Goal: Register for event/course

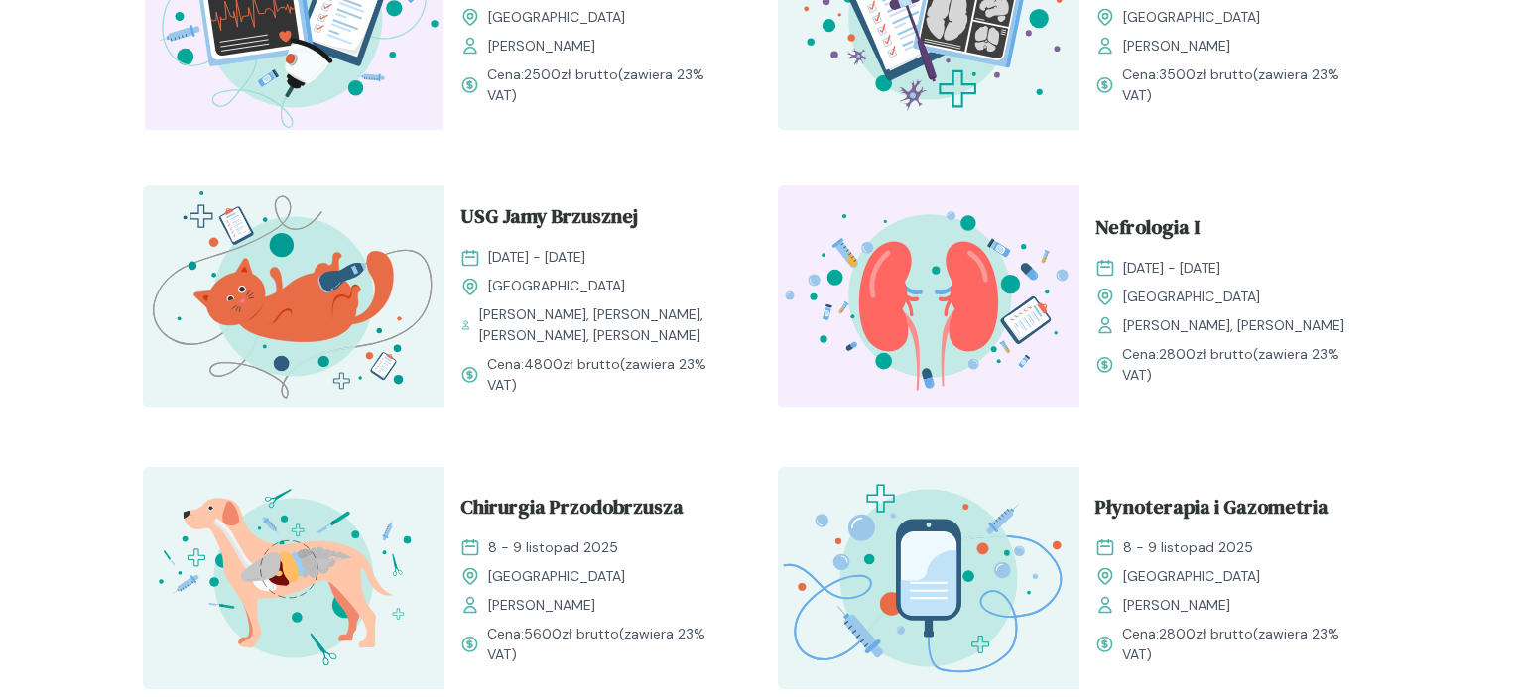
scroll to position [942, 0]
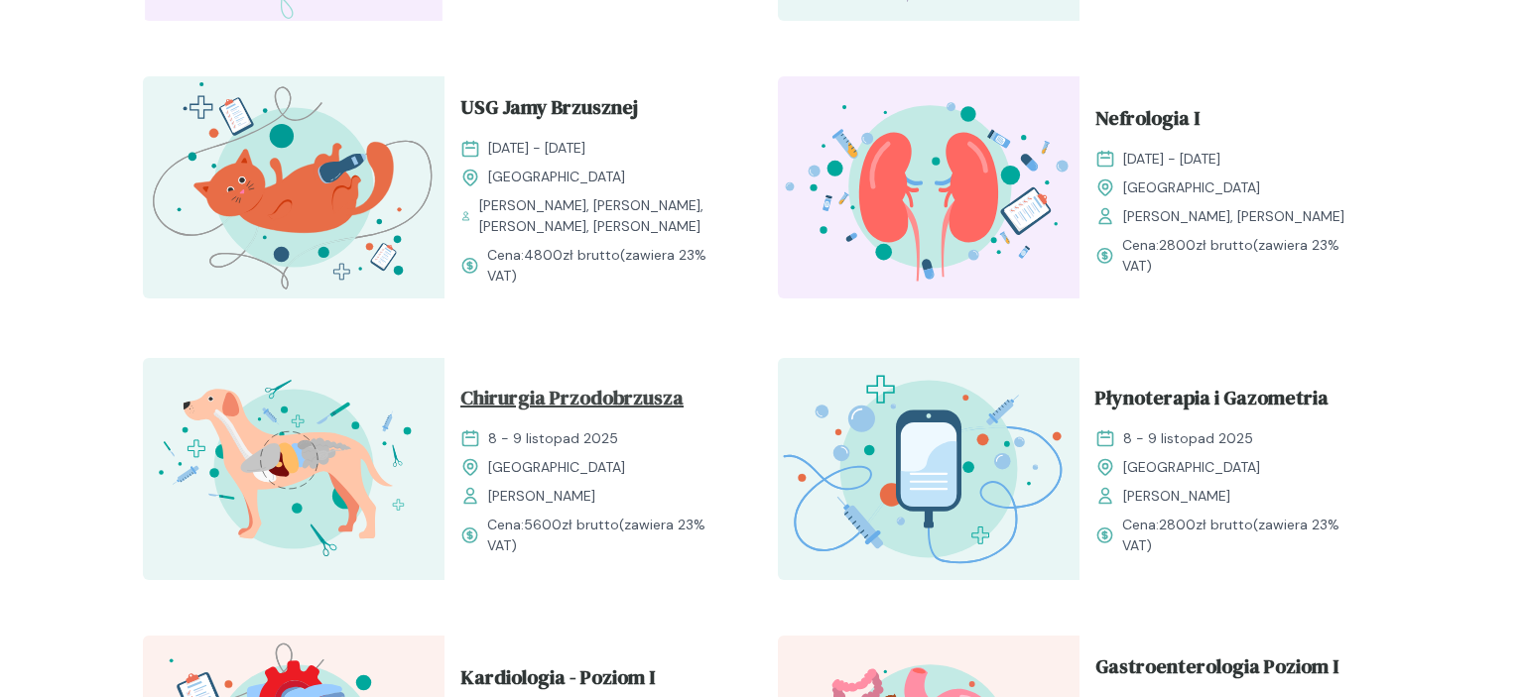
click at [607, 399] on span "Chirurgia Przodobrzusza" at bounding box center [571, 402] width 223 height 38
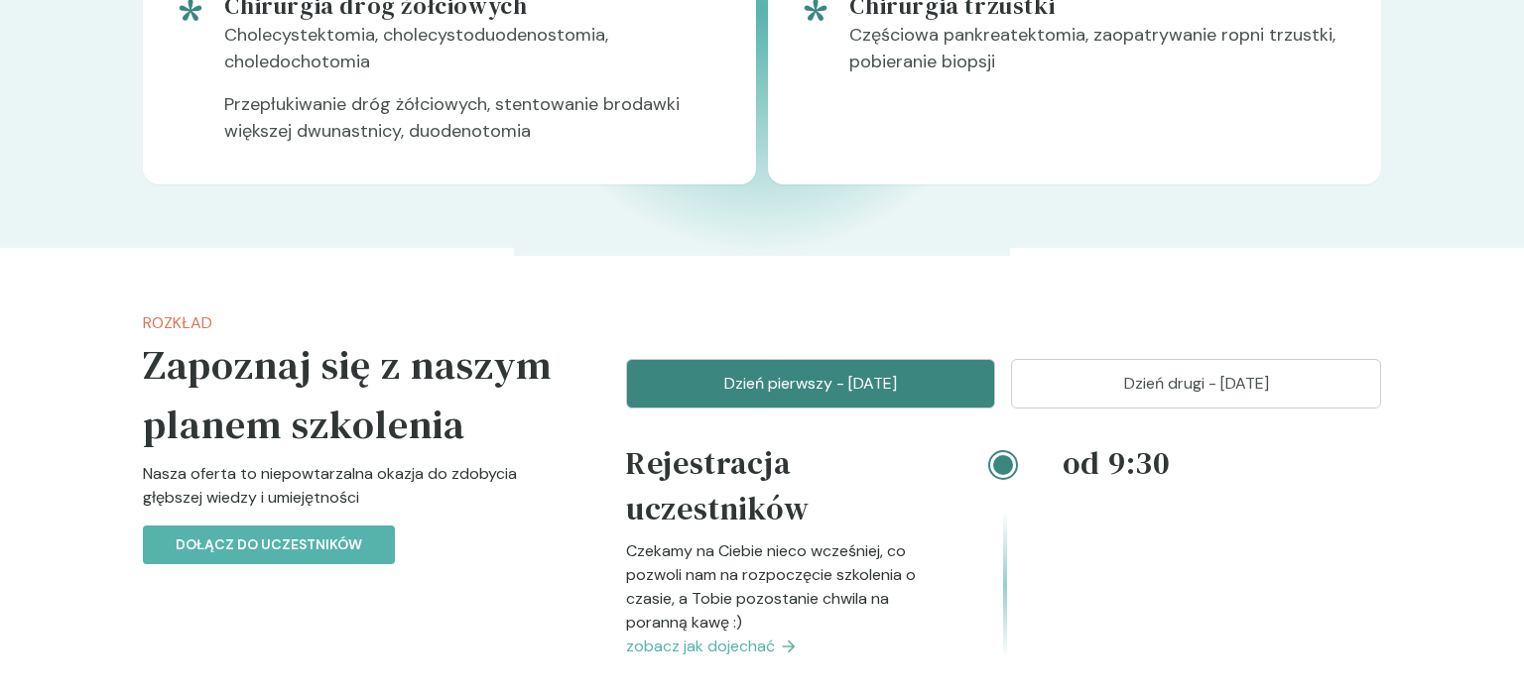
scroll to position [1466, 0]
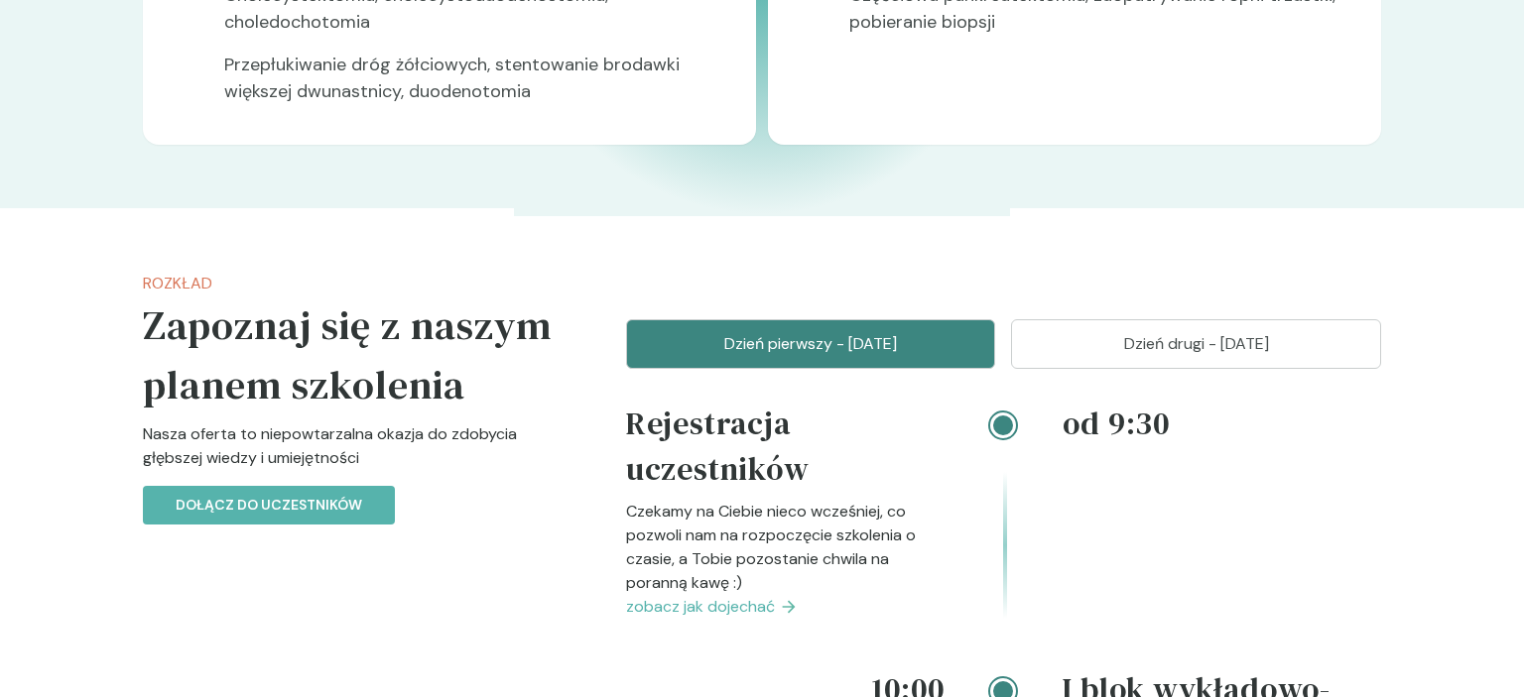
click at [1255, 342] on p "Dzień drugi - [DATE]" at bounding box center [1196, 344] width 320 height 24
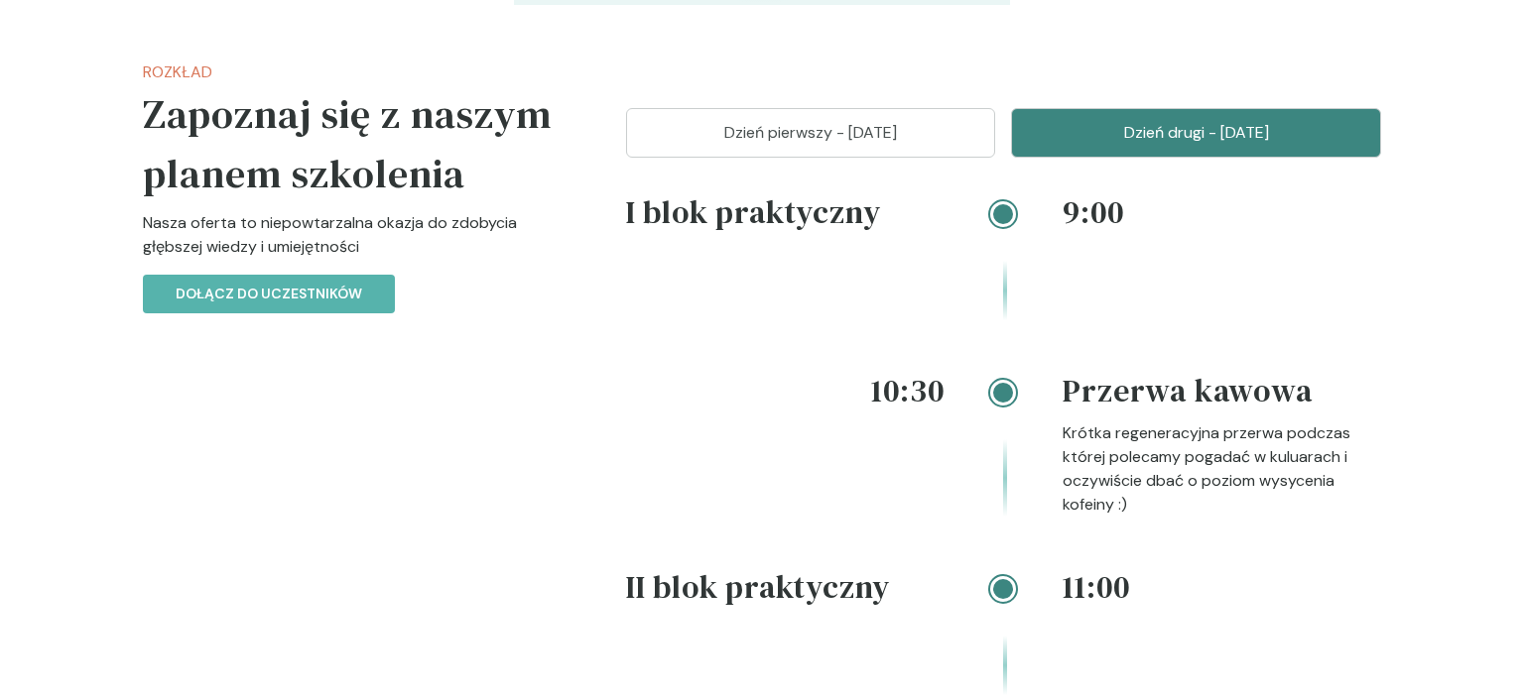
scroll to position [1676, 0]
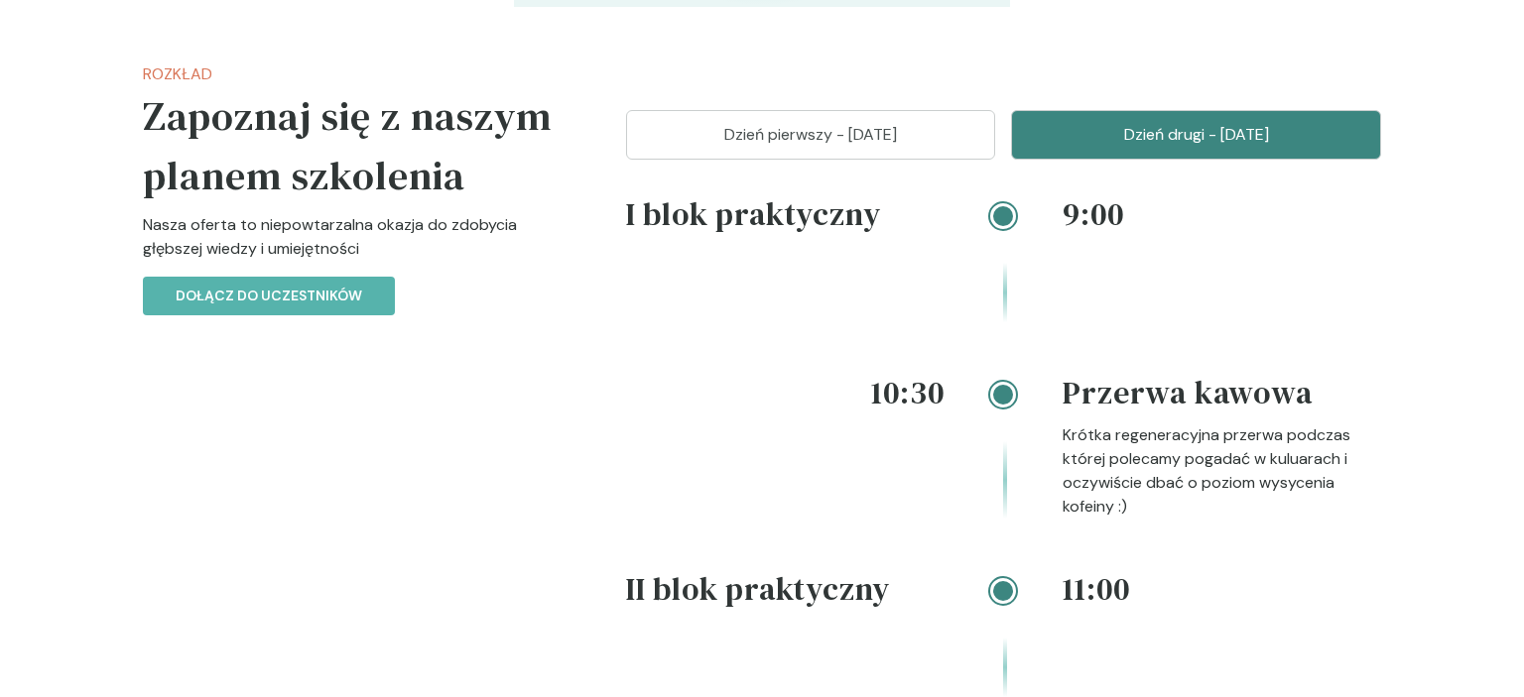
click at [326, 275] on p "Nasza oferta to niepowtarzalna okazja do zdobycia głębszej wiedzy i umiejętności" at bounding box center [353, 244] width 420 height 63
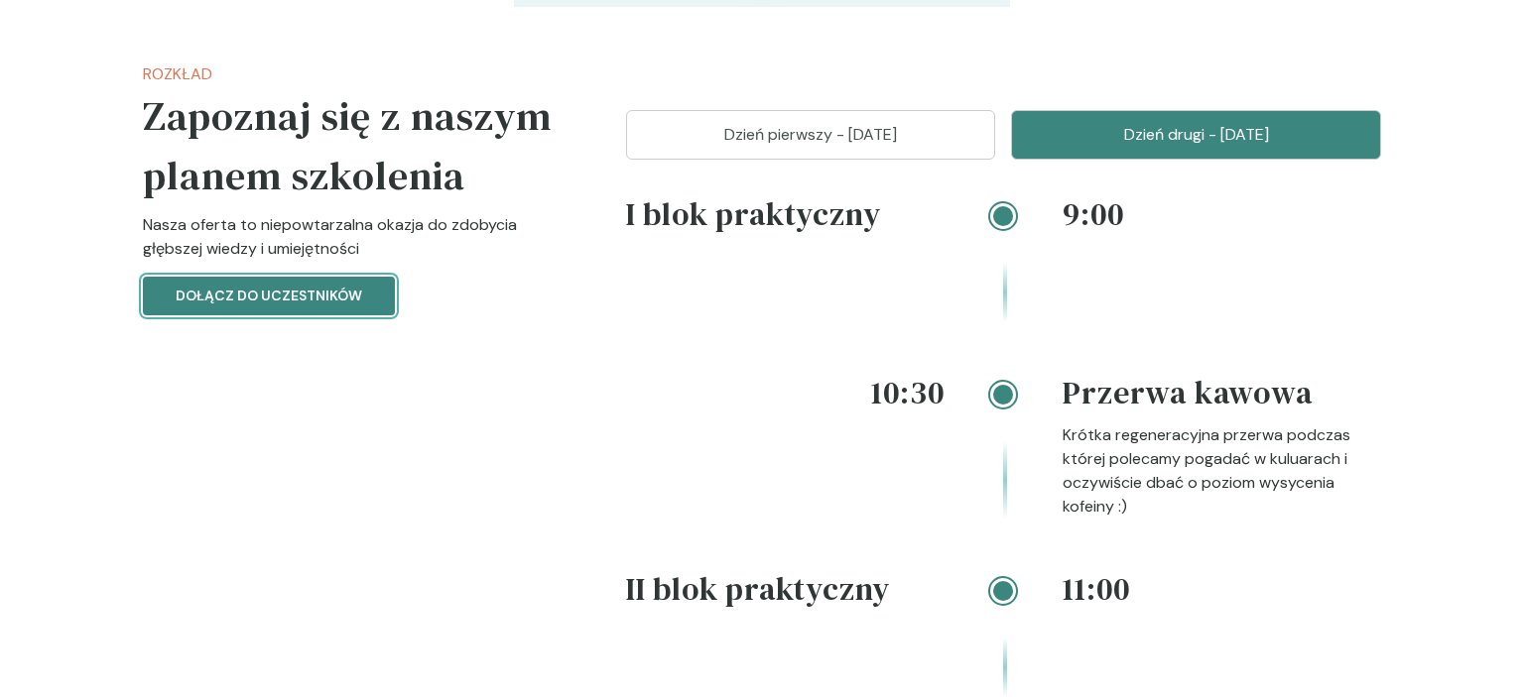
click at [305, 296] on p "Dołącz do uczestników" at bounding box center [269, 296] width 187 height 21
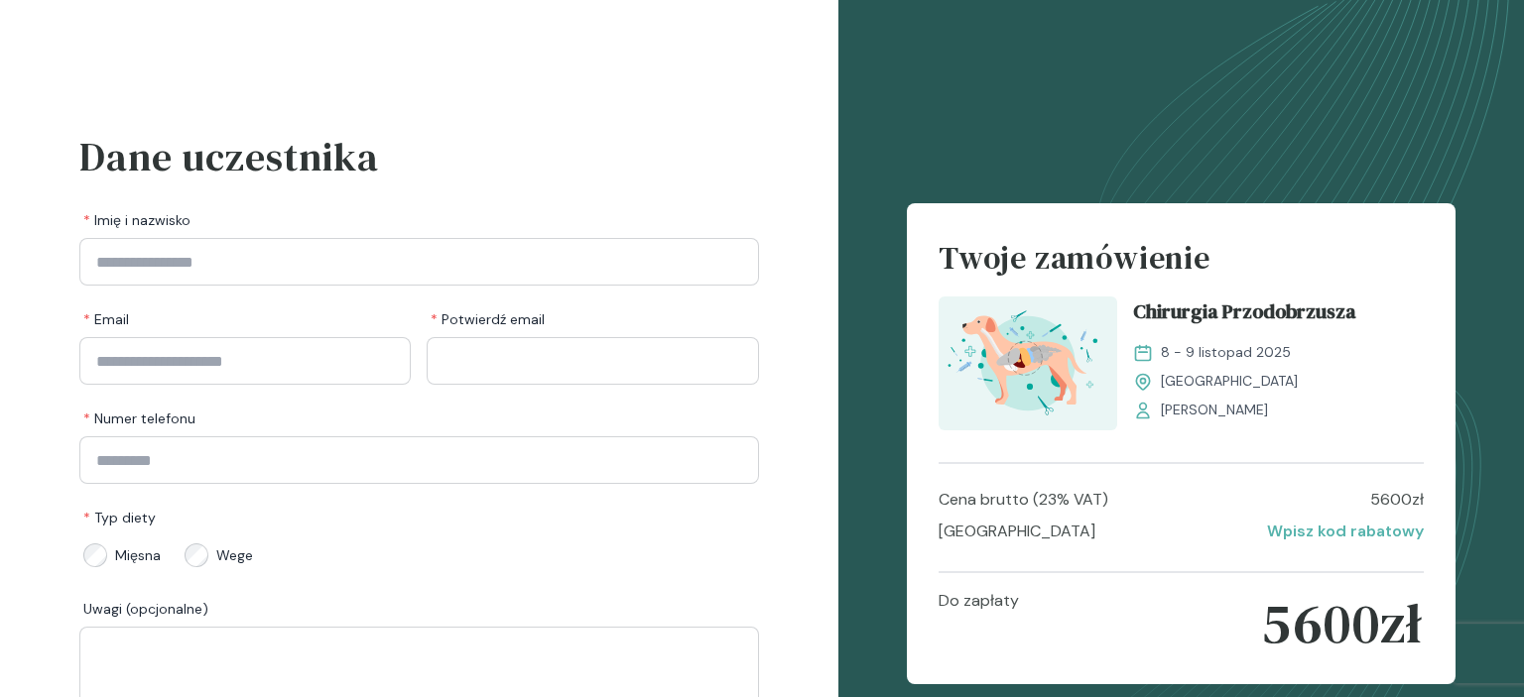
scroll to position [189, 0]
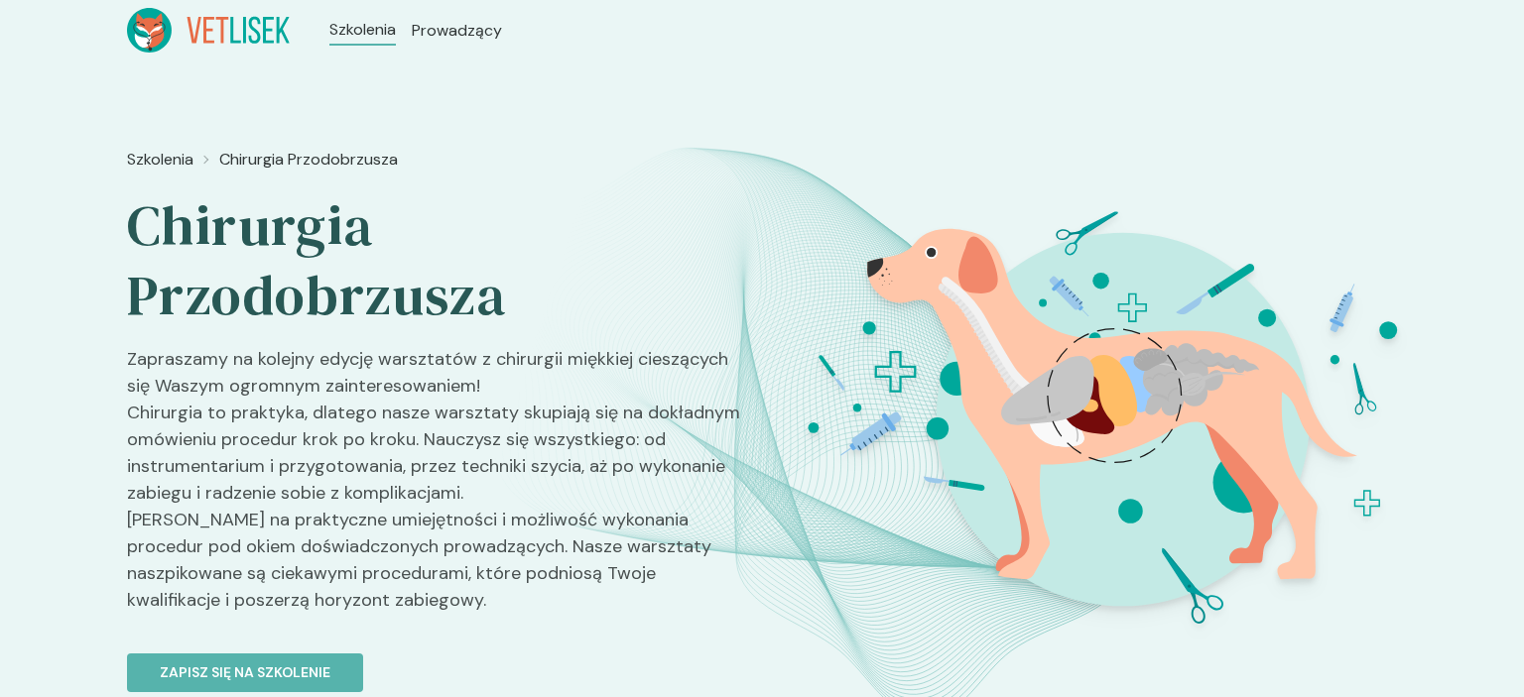
click at [376, 43] on li "Szkolenia" at bounding box center [362, 32] width 66 height 28
click at [382, 27] on span "Szkolenia" at bounding box center [365, 30] width 72 height 24
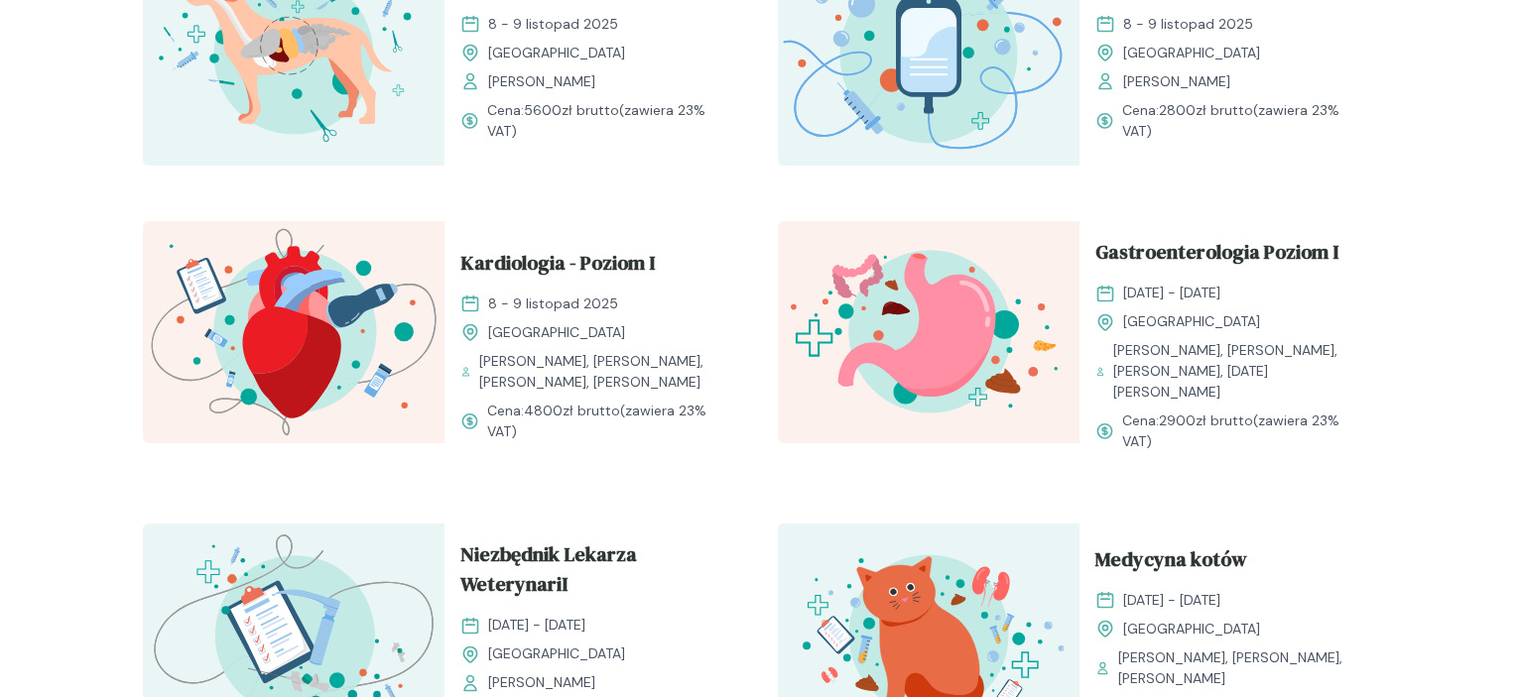
scroll to position [1361, 0]
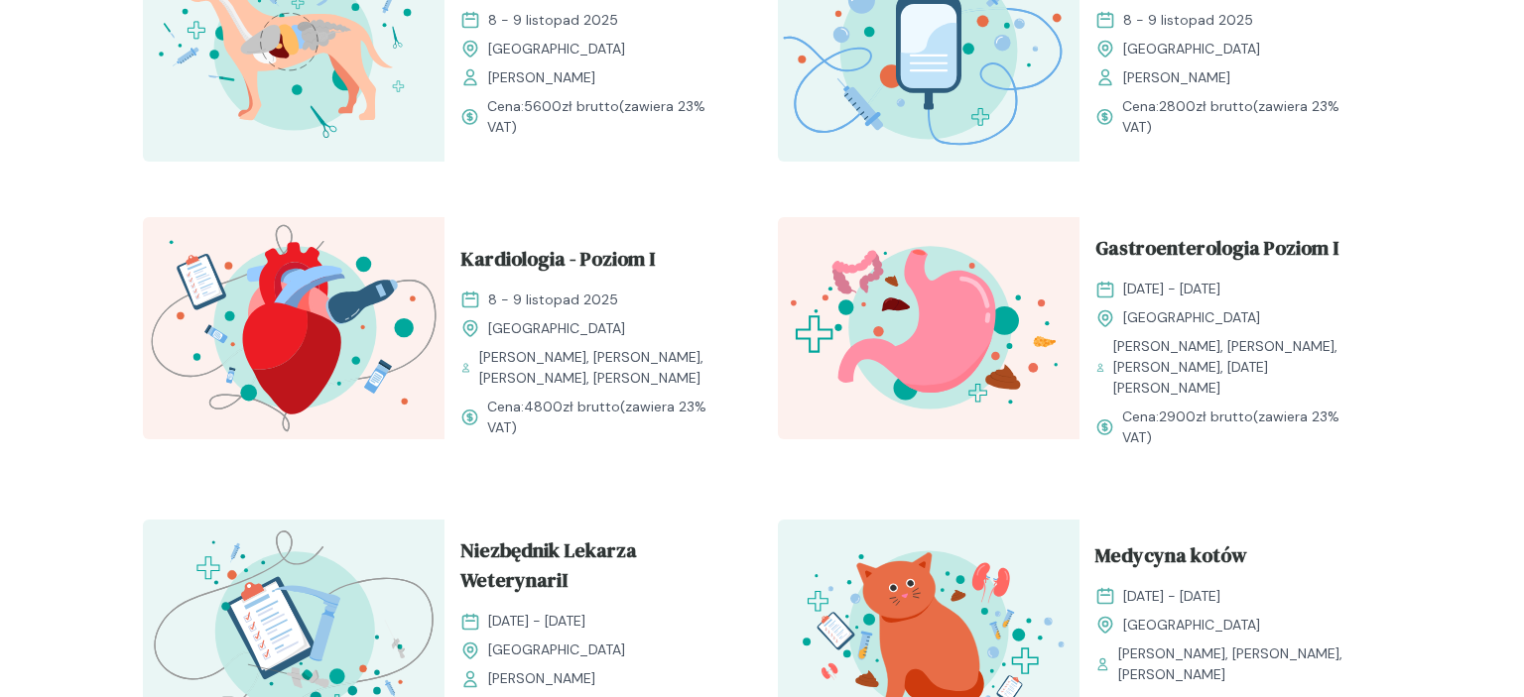
click at [557, 227] on div "Kardiologia - Poziom I [DATE] - [DATE] [GEOGRAPHIC_DATA] [PERSON_NAME], [PERSON…" at bounding box center [595, 340] width 302 height 247
click at [548, 246] on span "Kardiologia - Poziom I" at bounding box center [557, 263] width 194 height 38
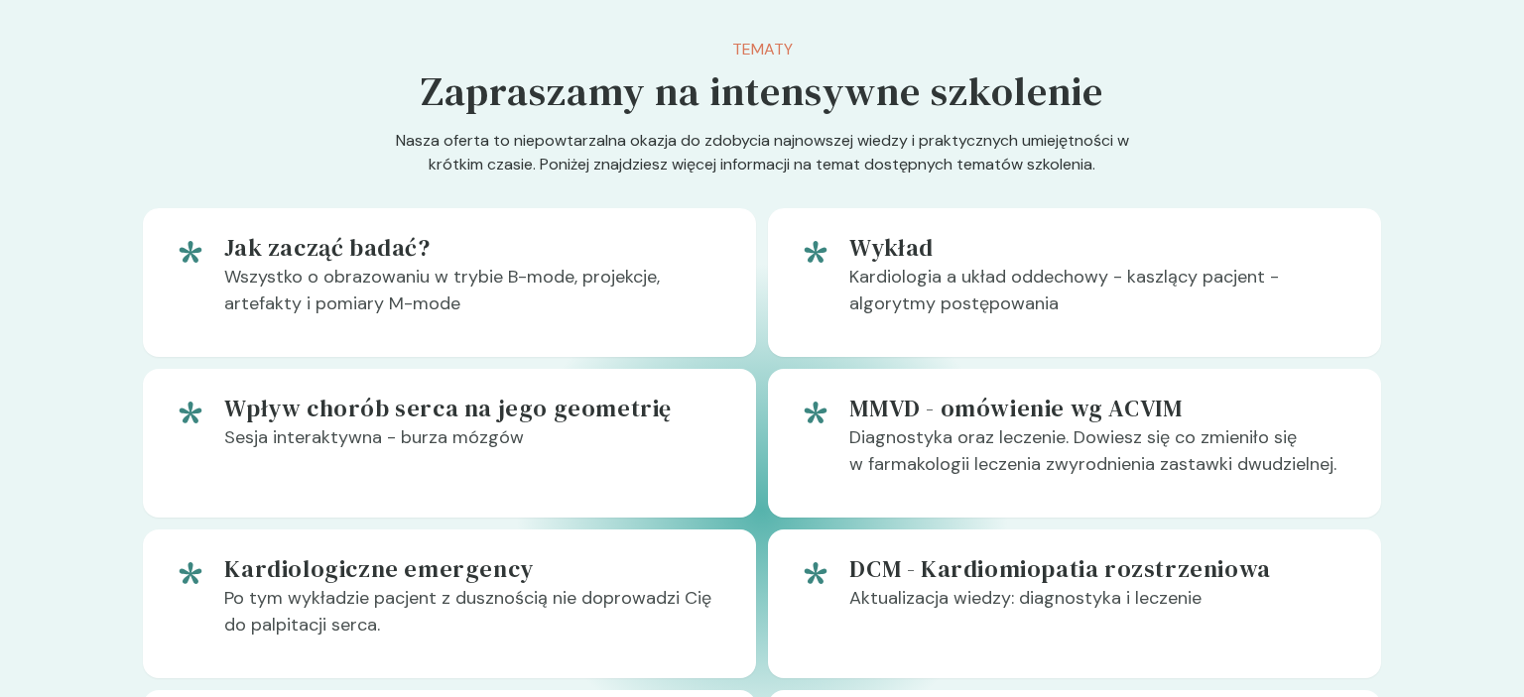
scroll to position [1048, 0]
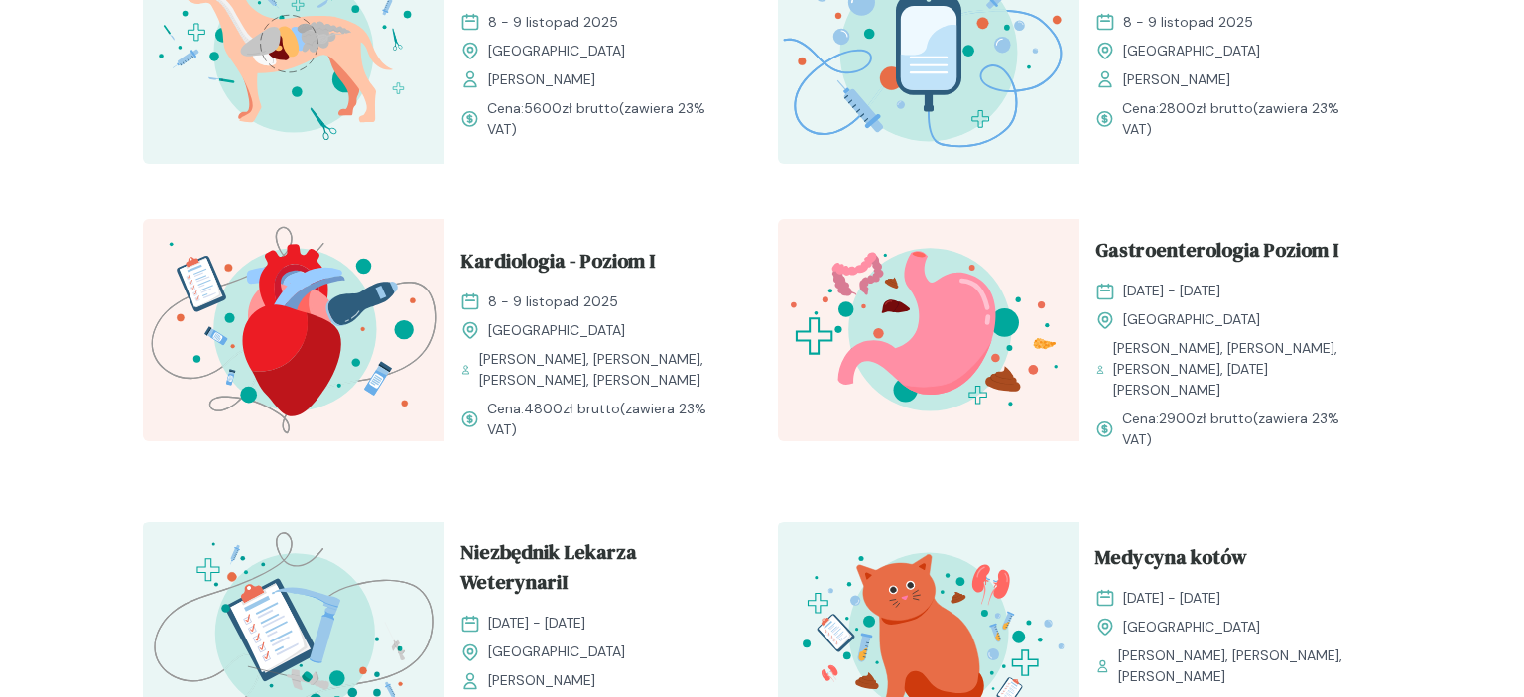
scroll to position [1571, 0]
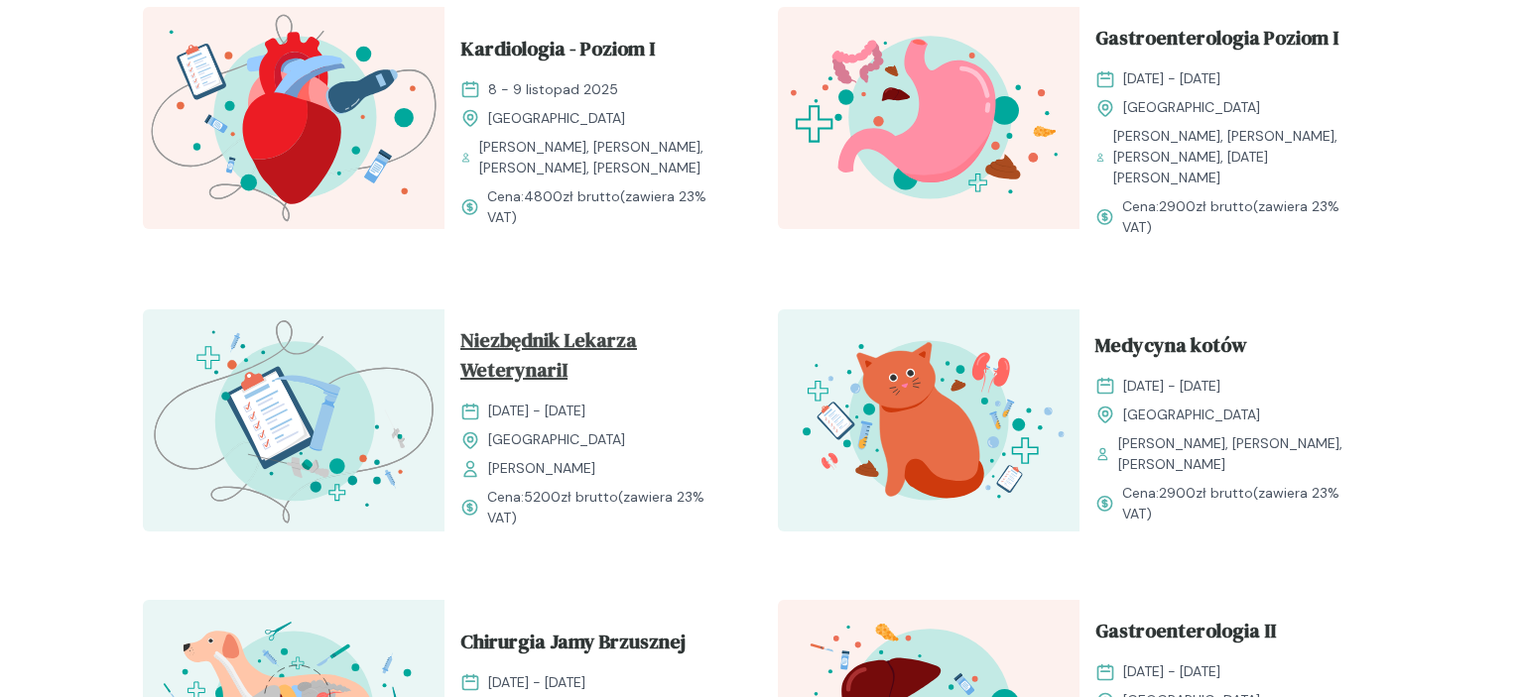
click at [562, 337] on span "Niezbędnik Lekarza WeterynariI" at bounding box center [595, 358] width 270 height 67
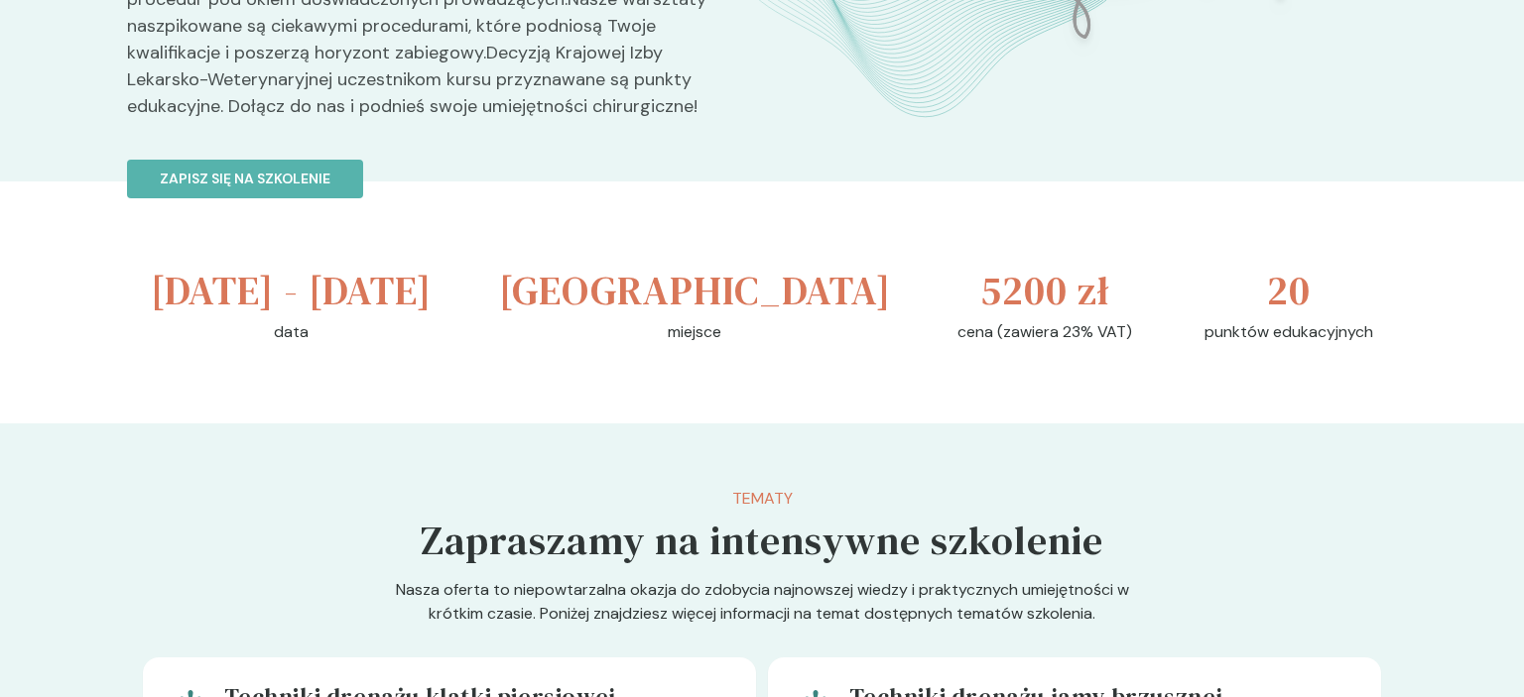
scroll to position [1048, 0]
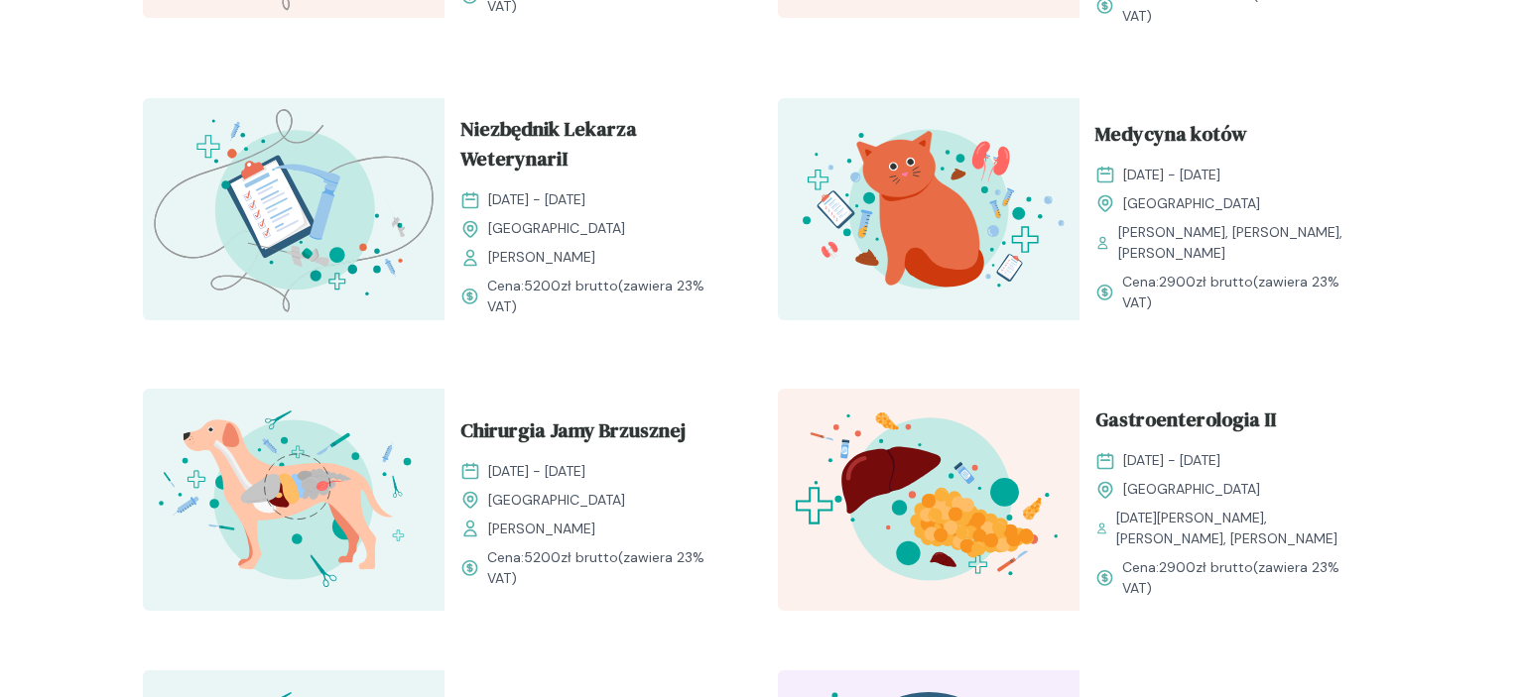
scroll to position [1781, 0]
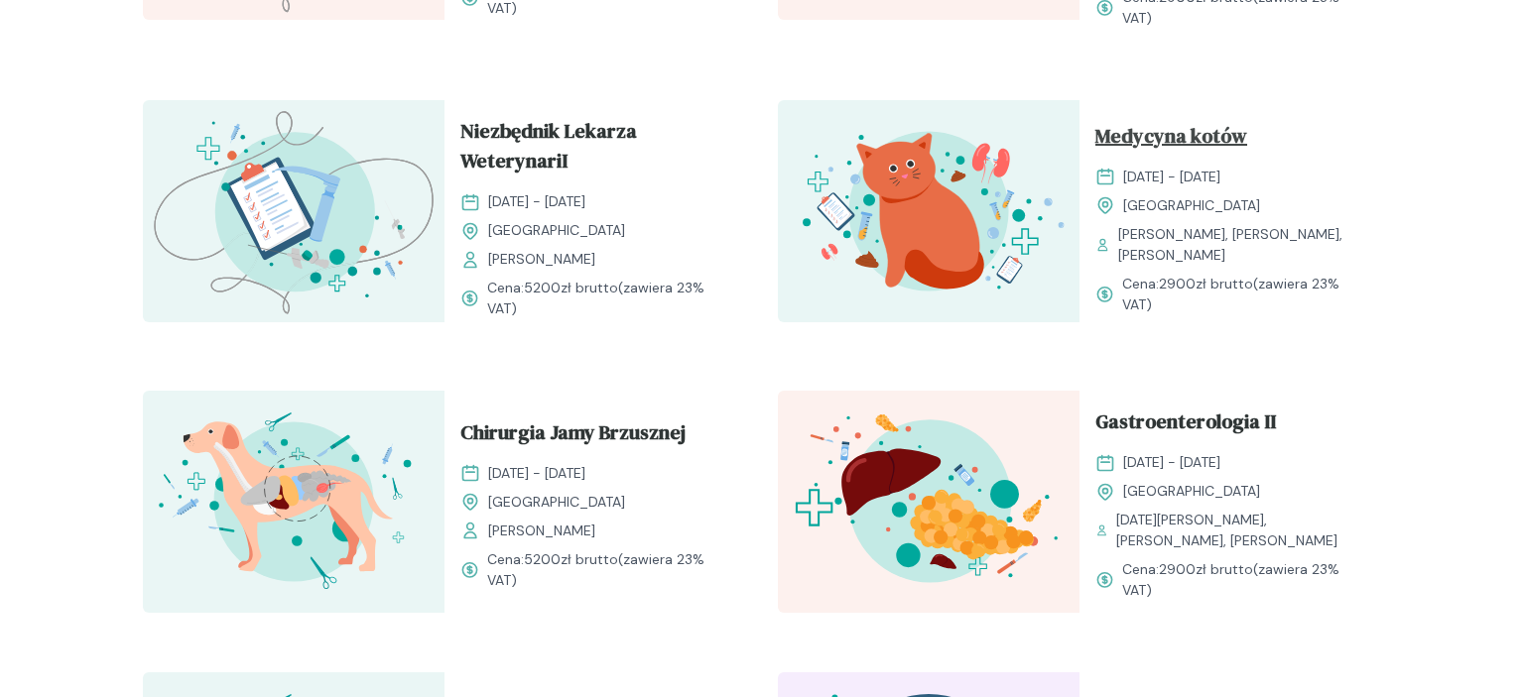
click at [1165, 121] on span "Medycyna kotów" at bounding box center [1171, 140] width 152 height 38
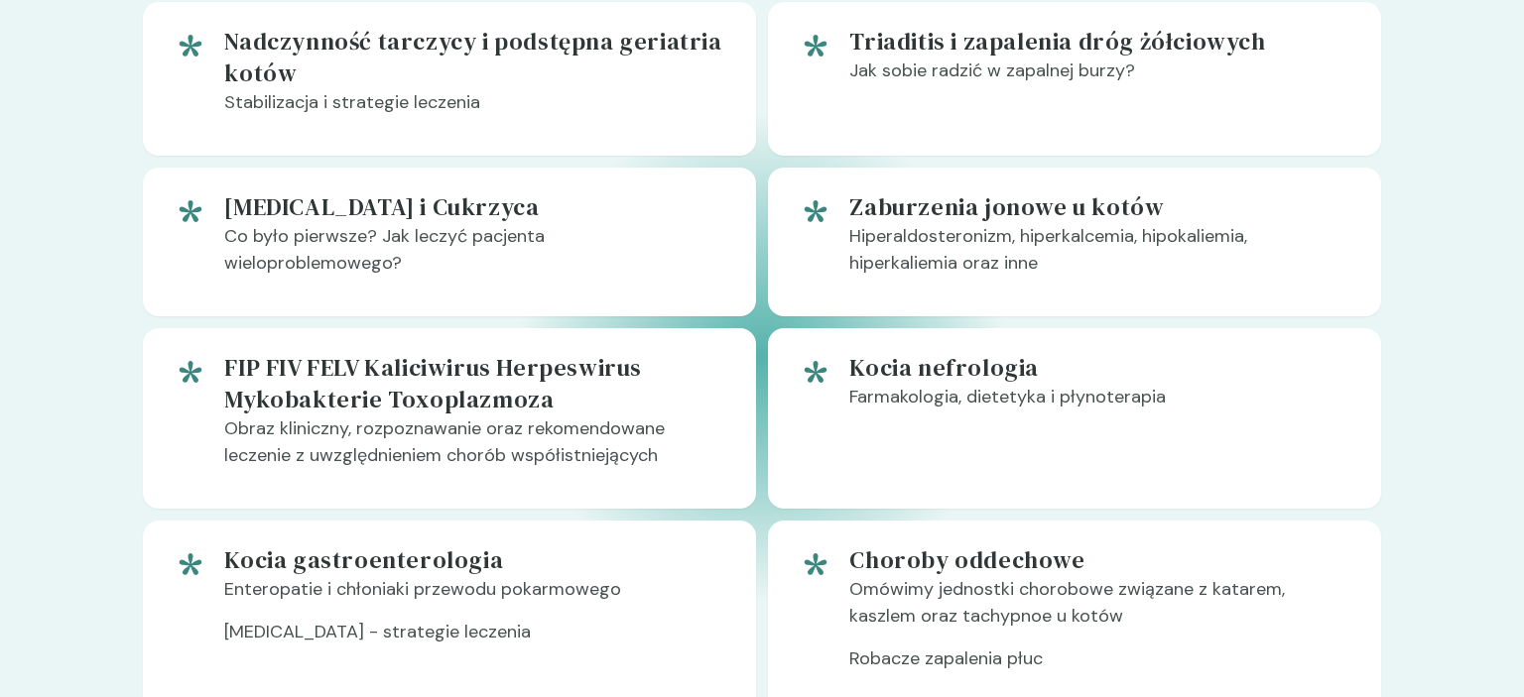
scroll to position [1361, 0]
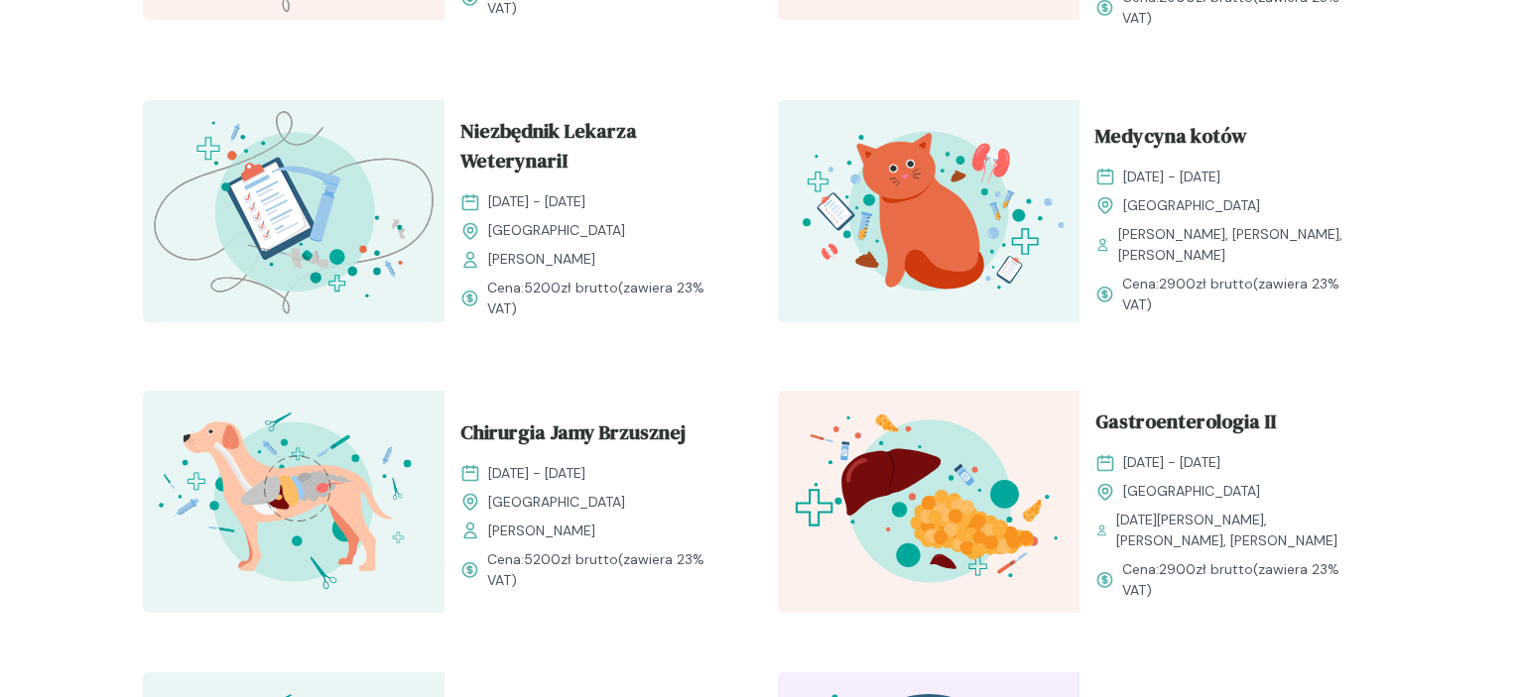
scroll to position [1990, 0]
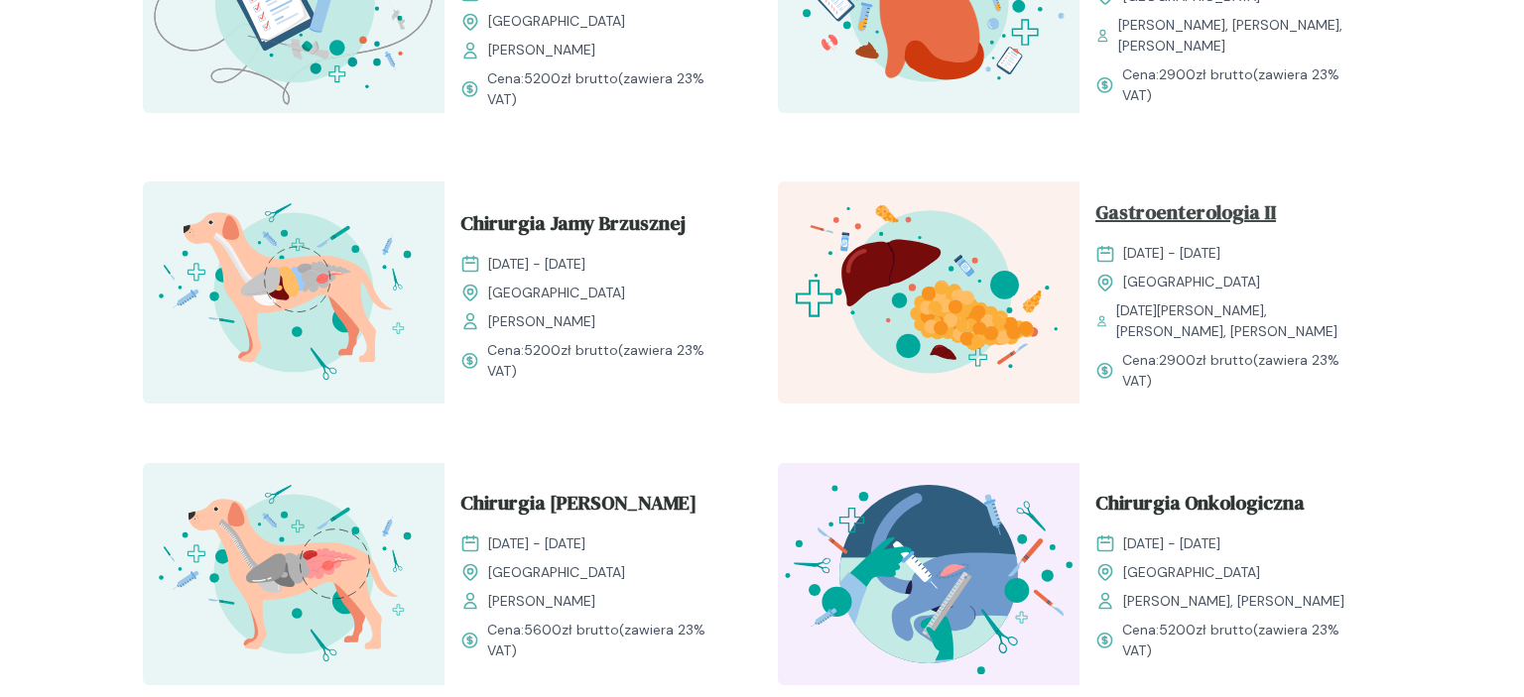
click at [1209, 208] on span "Gastroenterologia II" at bounding box center [1185, 216] width 181 height 38
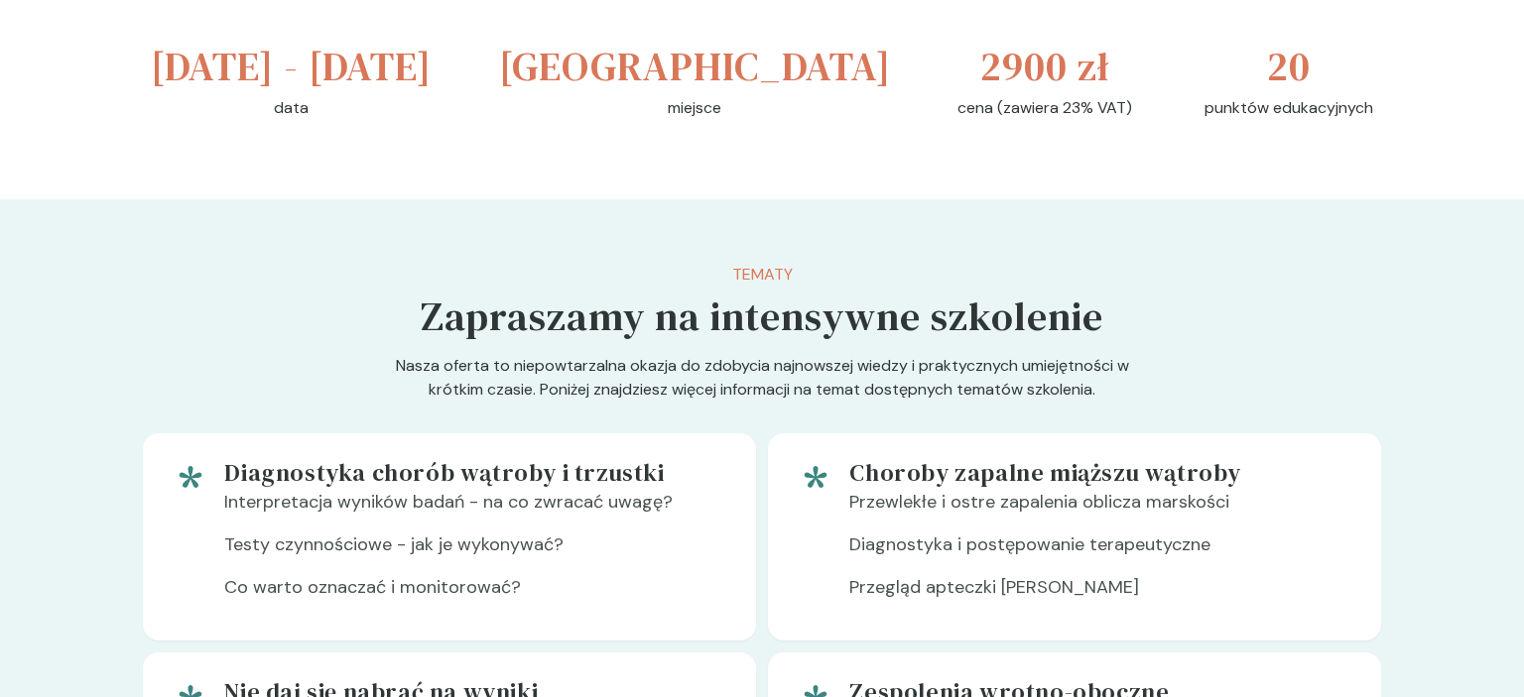
scroll to position [837, 0]
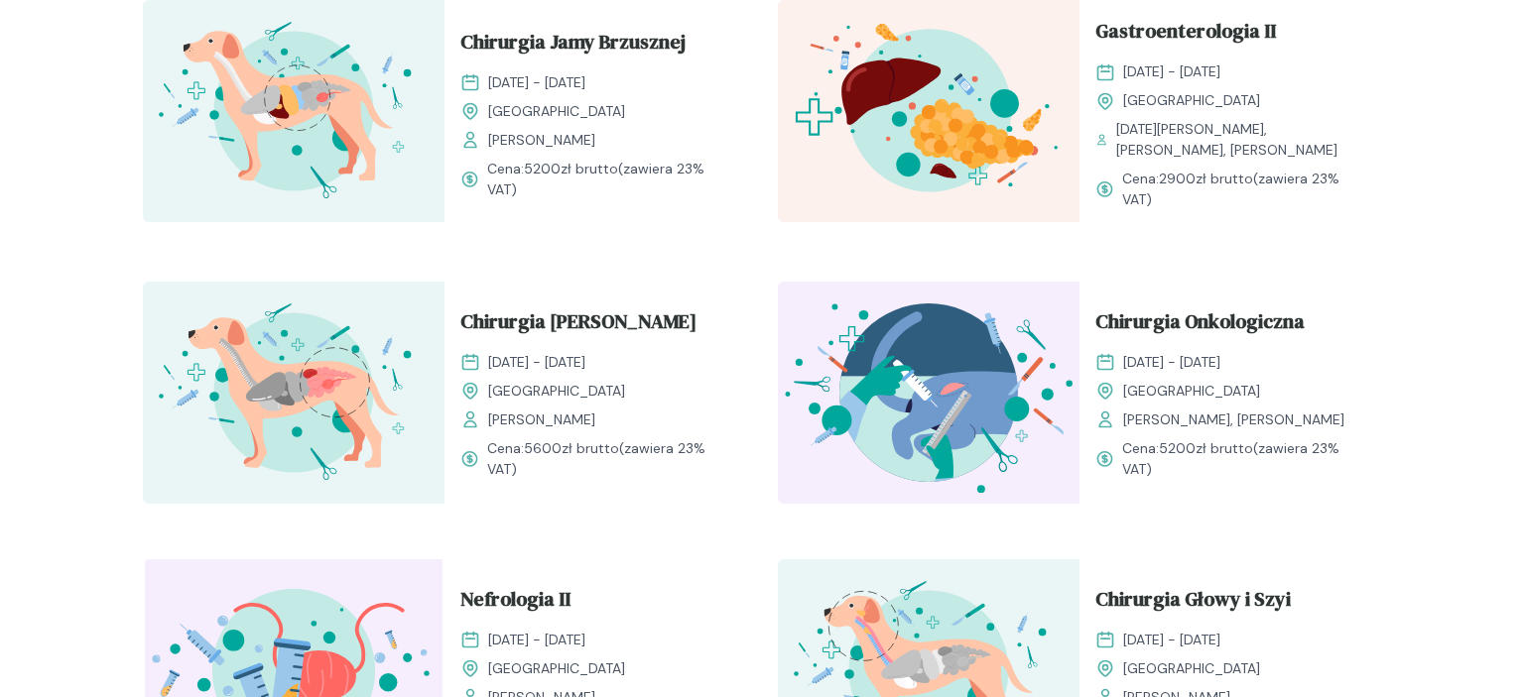
scroll to position [2305, 0]
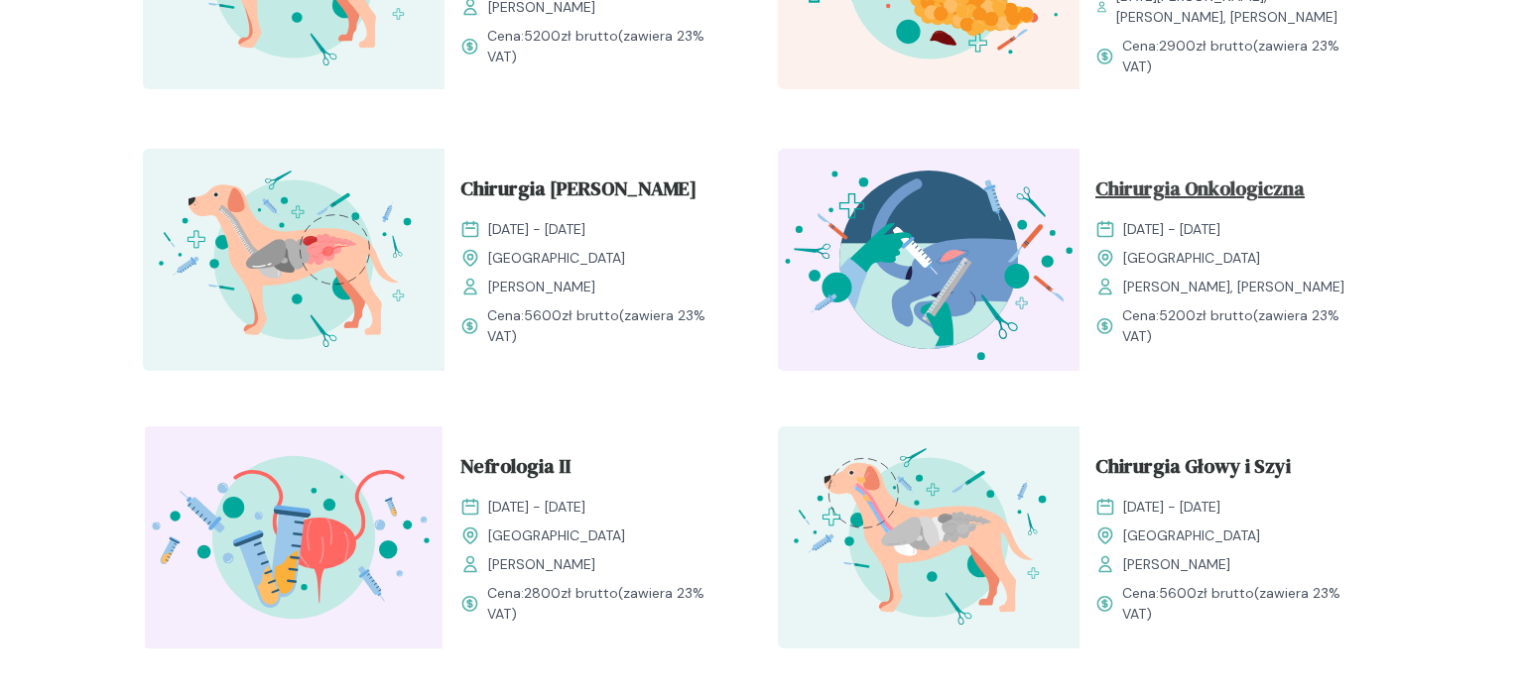
click at [1233, 178] on span "Chirurgia Onkologiczna" at bounding box center [1199, 193] width 209 height 38
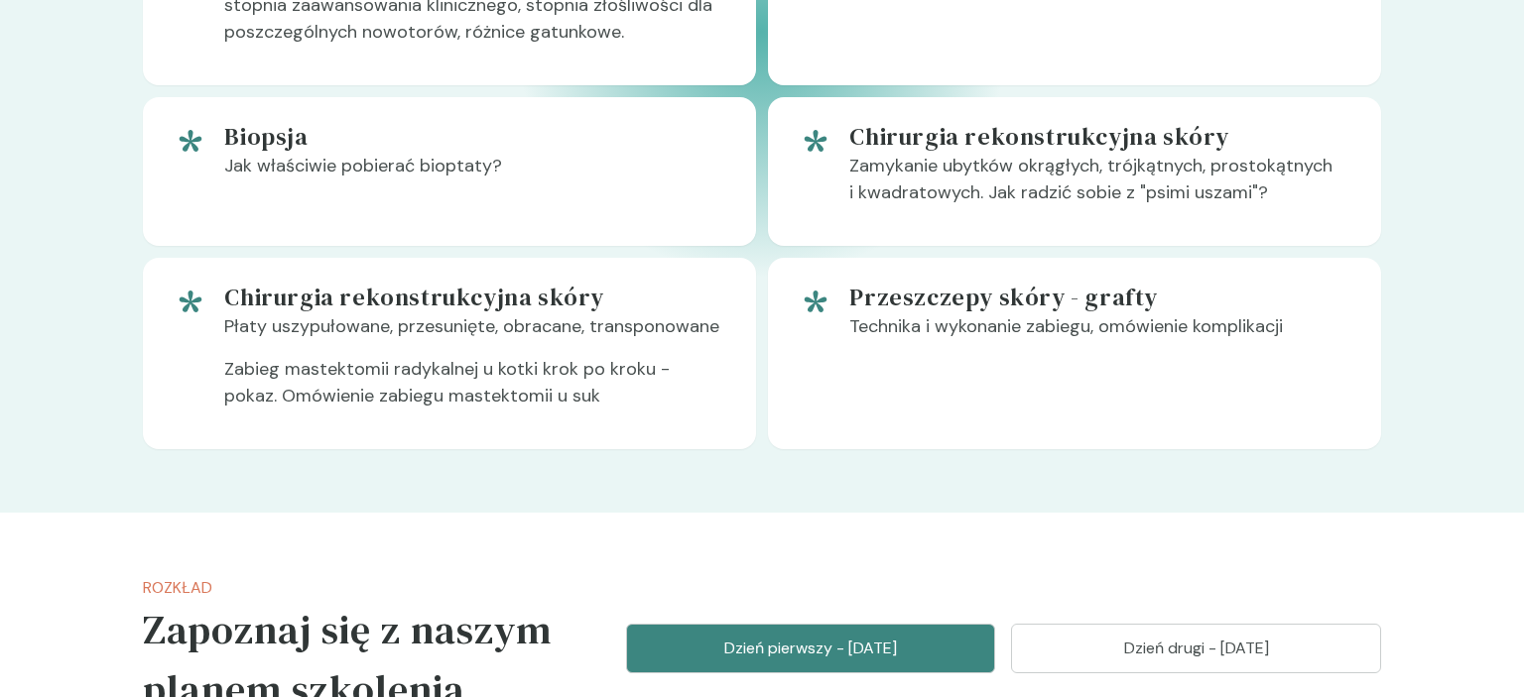
scroll to position [1571, 0]
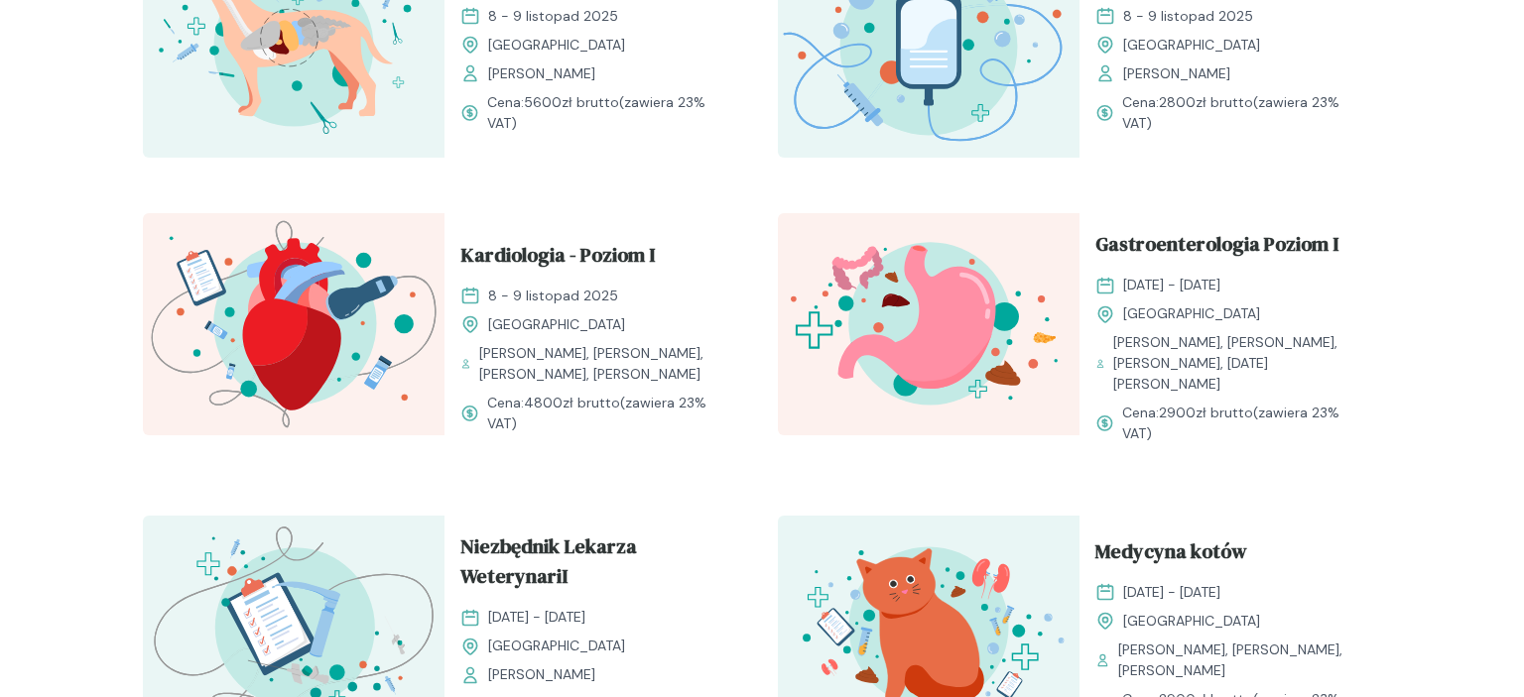
scroll to position [1257, 0]
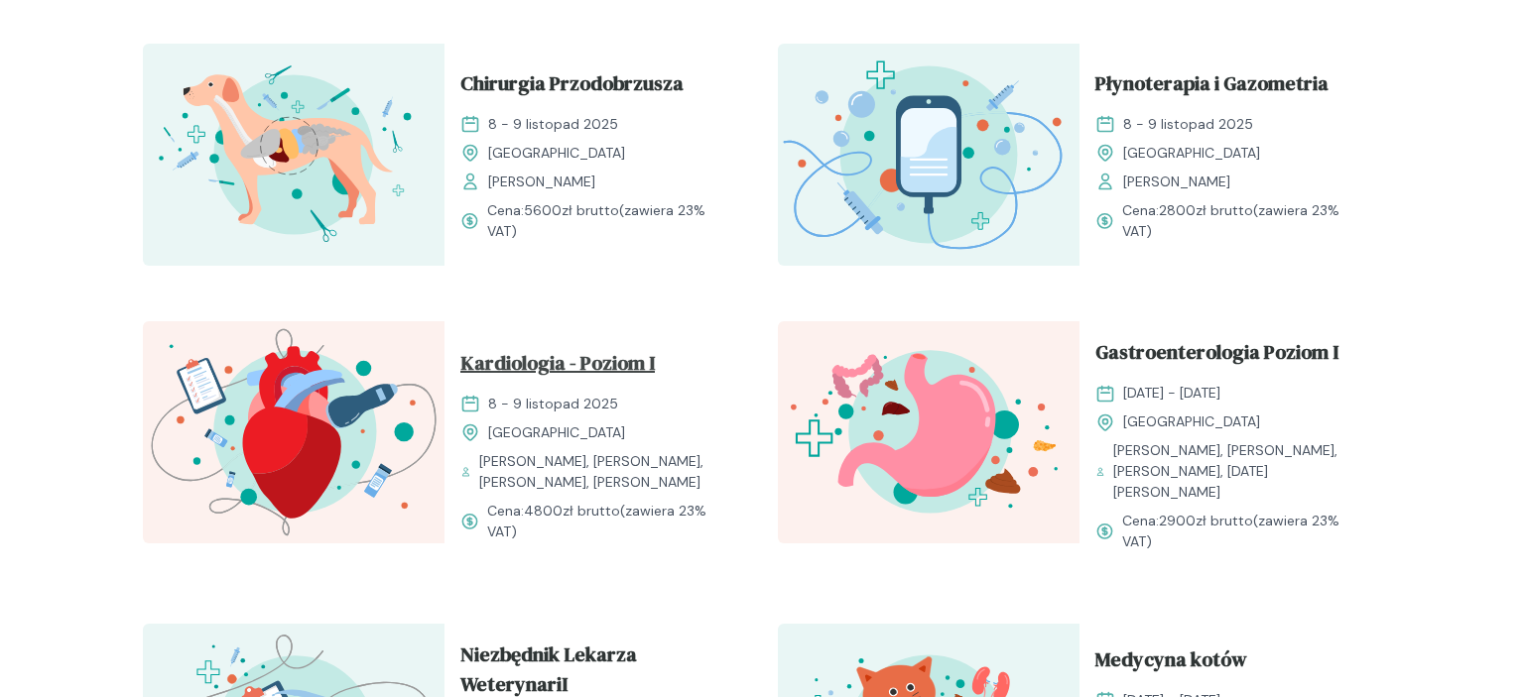
click at [589, 358] on span "Kardiologia - Poziom I" at bounding box center [557, 367] width 194 height 38
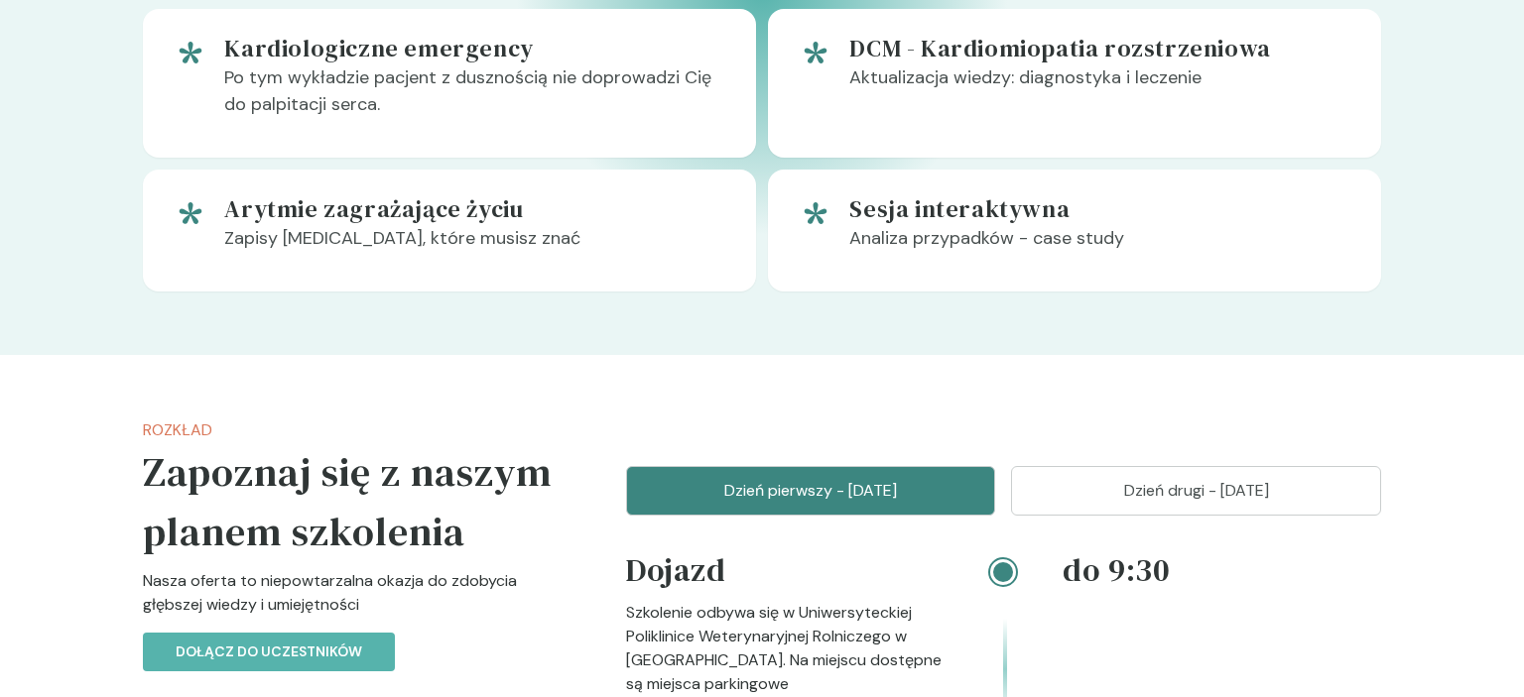
scroll to position [942, 0]
